Goal: Information Seeking & Learning: Learn about a topic

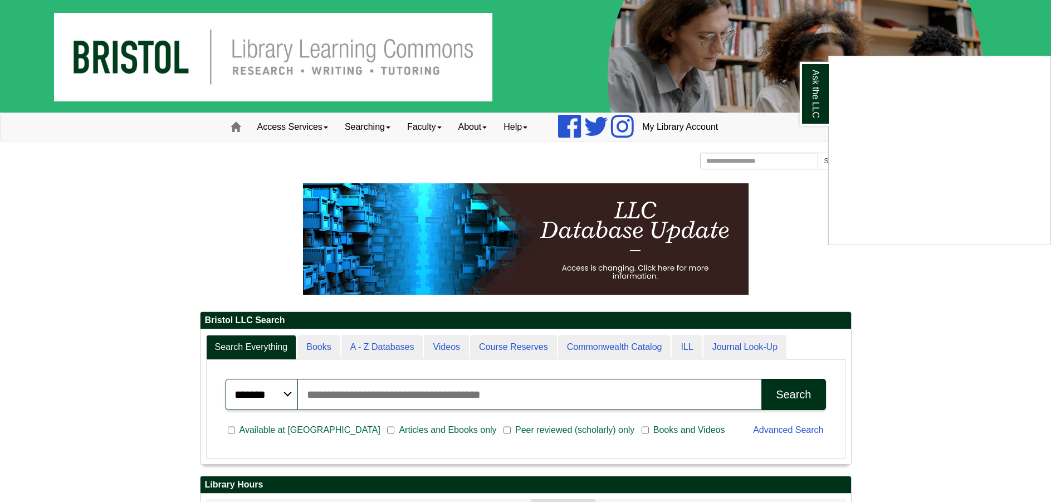
click at [711, 159] on div "Ask the LLC" at bounding box center [525, 251] width 1051 height 502
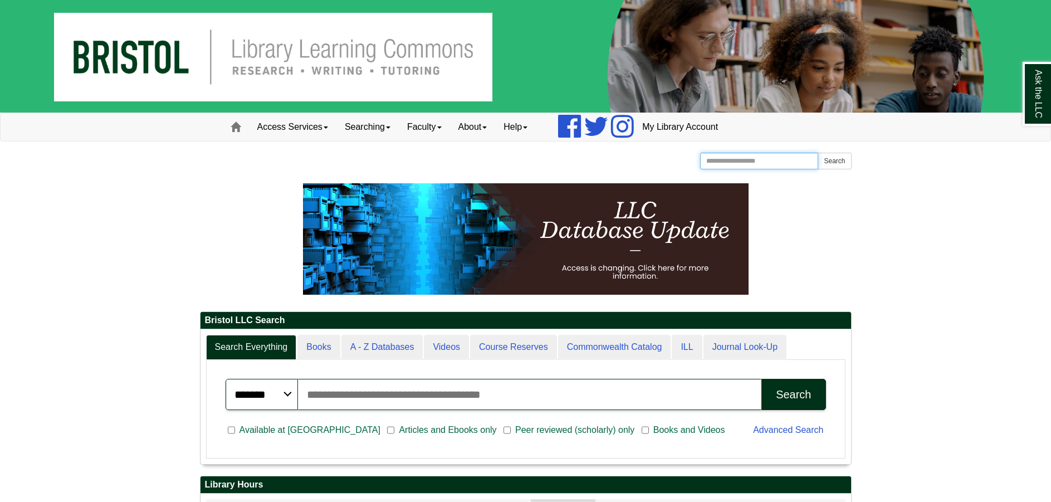
click at [713, 159] on input "Search the Website" at bounding box center [759, 161] width 119 height 17
type input "********"
click at [818, 153] on button "Search" at bounding box center [834, 161] width 33 height 17
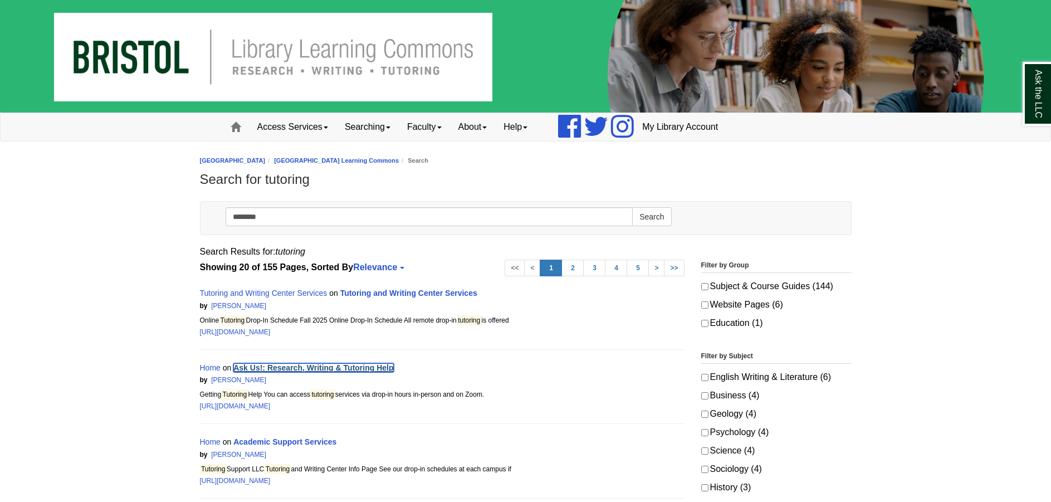
click at [348, 368] on link "Ask Us!: Research, Writing & Tutoring Help" at bounding box center [313, 367] width 160 height 9
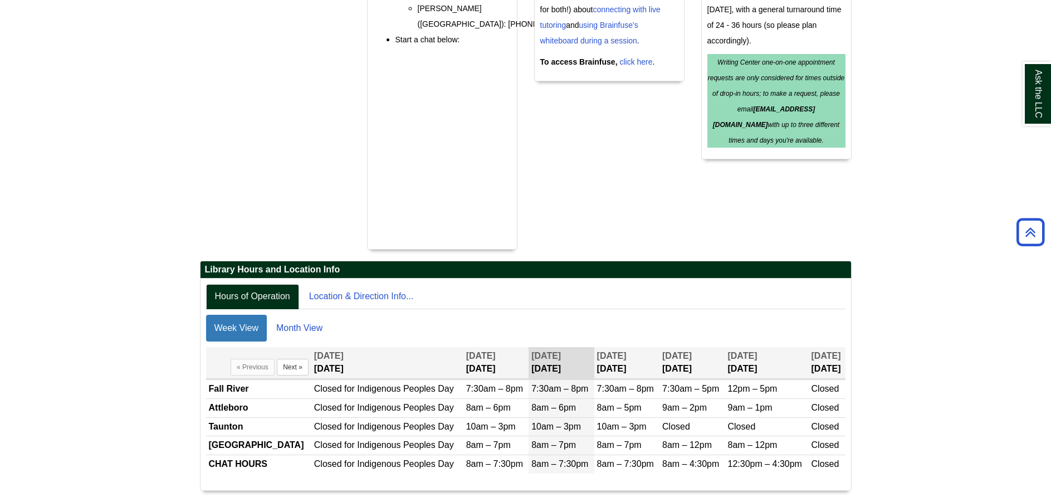
scroll to position [640, 0]
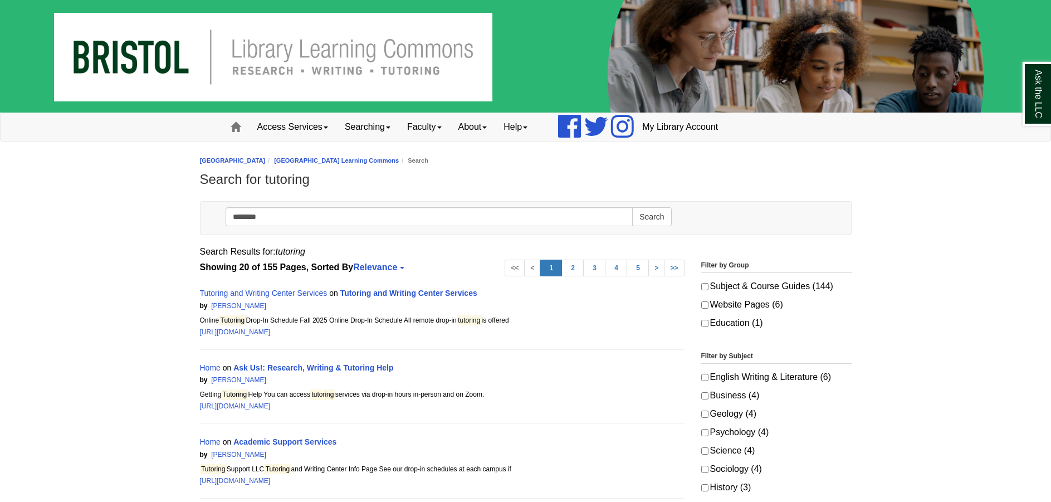
click at [407, 288] on div "Tutoring and Writing Center Services on Tutoring and Writing Center Services" at bounding box center [442, 293] width 485 height 14
click at [407, 291] on link "Tutoring and Writing Center Services" at bounding box center [408, 293] width 137 height 9
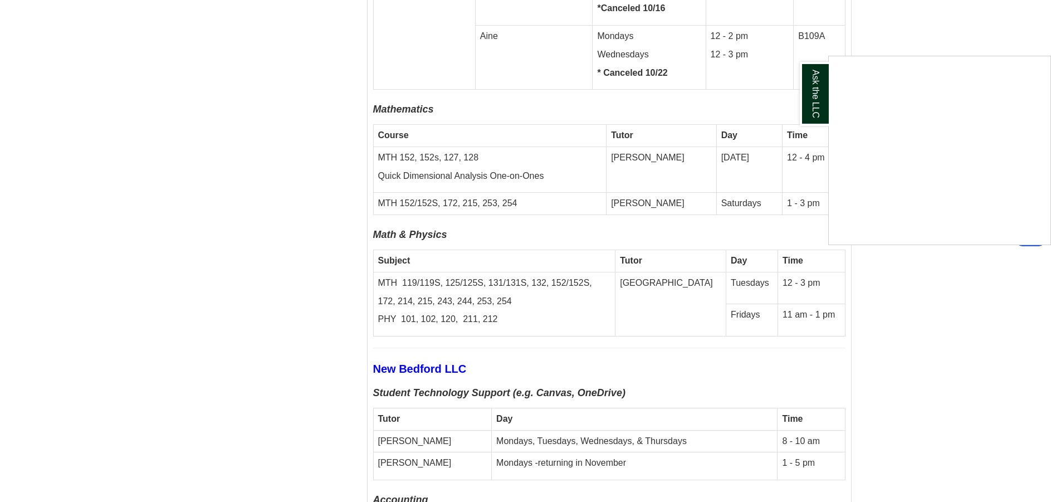
scroll to position [3900, 0]
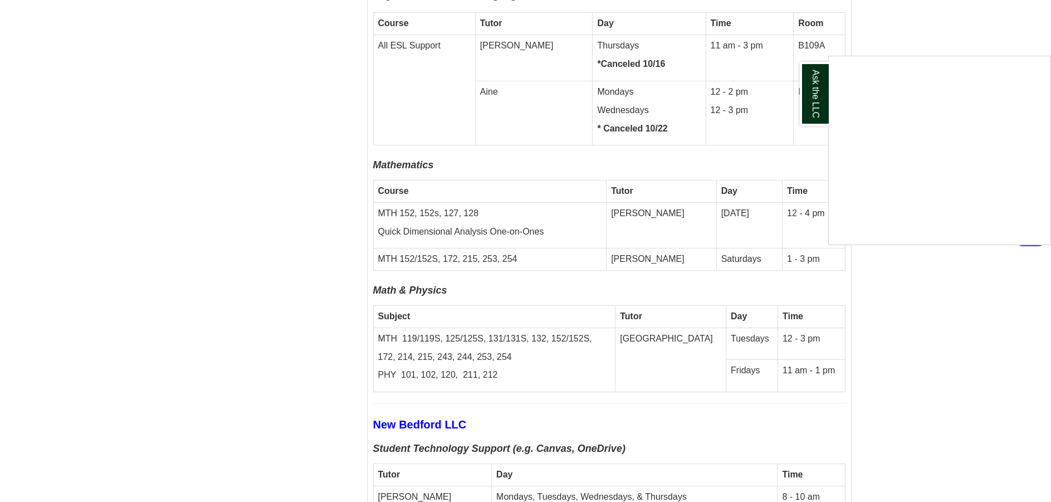
click at [962, 276] on div "Ask the LLC" at bounding box center [525, 251] width 1051 height 502
